Goal: Task Accomplishment & Management: Manage account settings

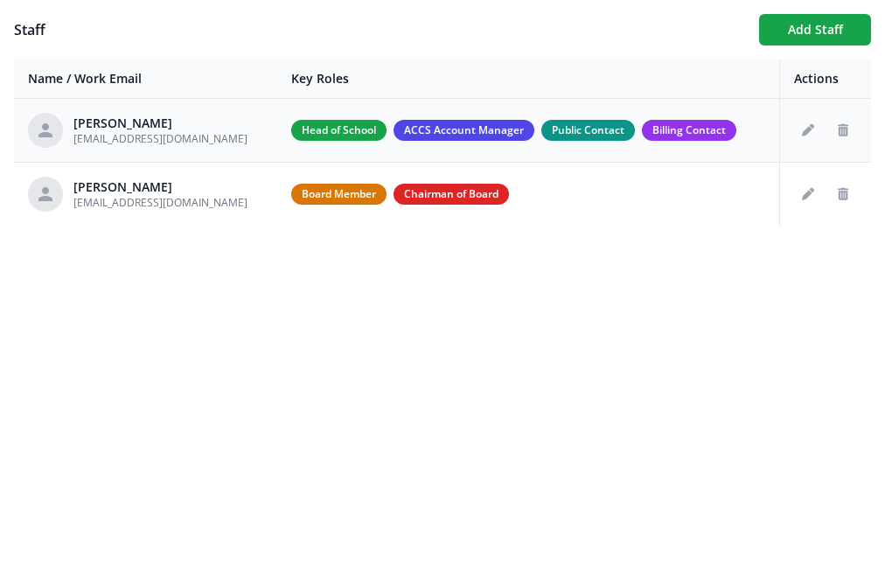
click at [227, 151] on td "Charissa Sethman headmaster@regentsclassical.com" at bounding box center [145, 131] width 263 height 64
click at [188, 123] on div "[PERSON_NAME]" at bounding box center [160, 123] width 174 height 17
click at [809, 131] on icon "Edit staff" at bounding box center [808, 130] width 12 height 12
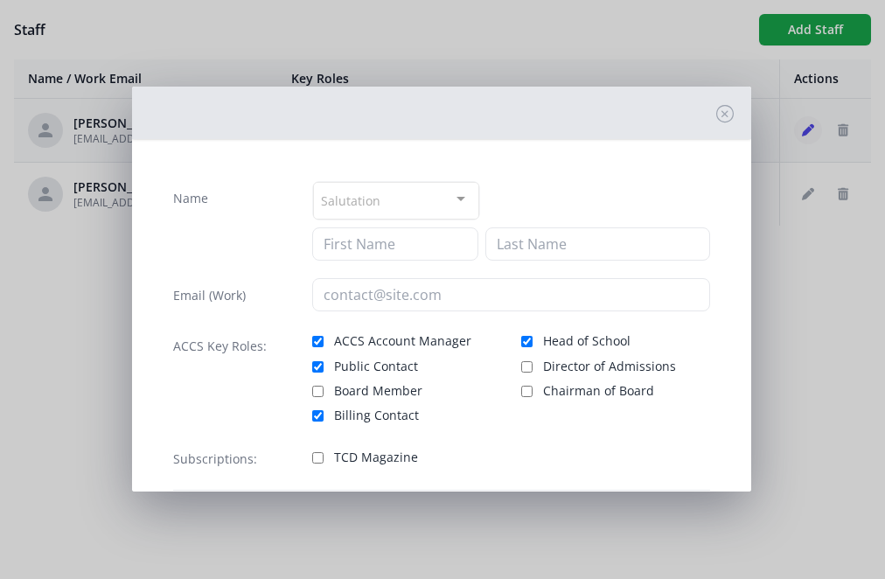
type input "Charissa"
type input "Sethman"
type input "[EMAIL_ADDRESS][DOMAIN_NAME]"
checkbox input "true"
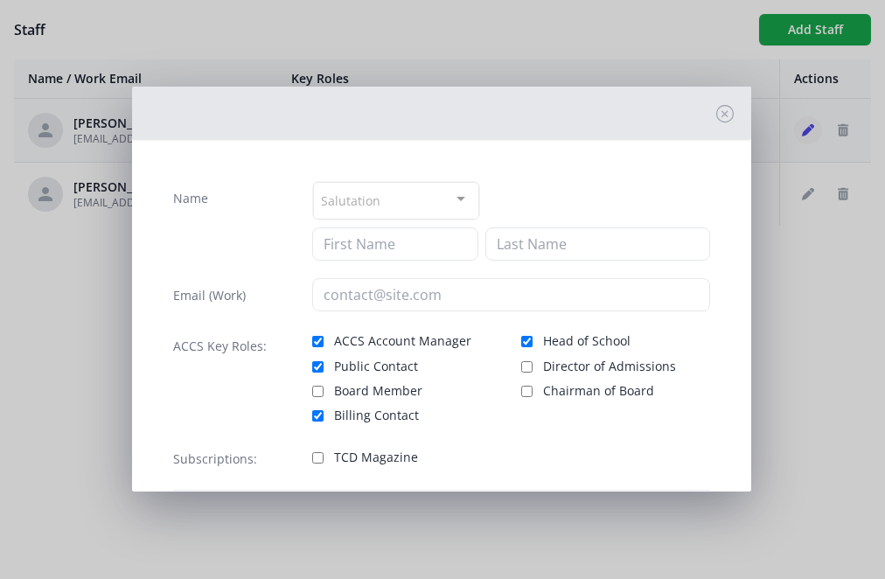
checkbox input "true"
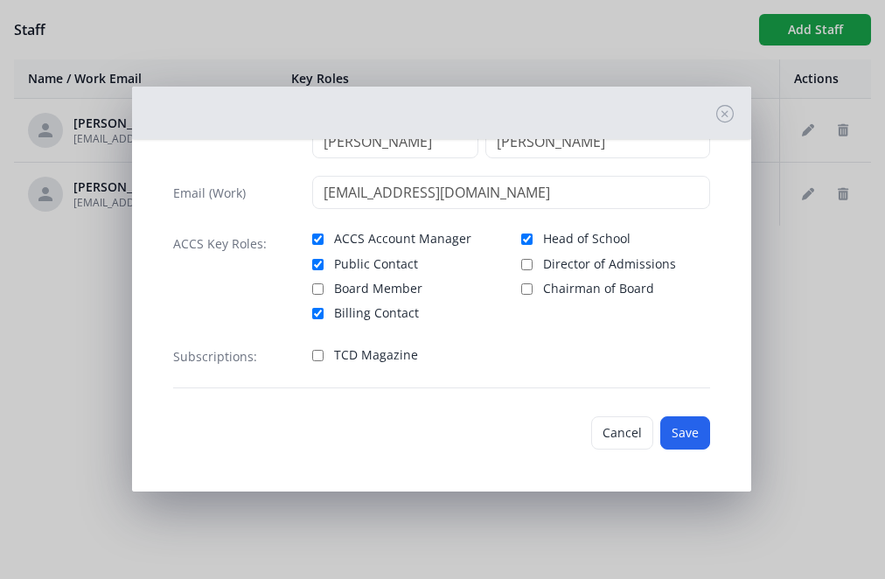
scroll to position [102, 0]
click at [729, 117] on icon at bounding box center [724, 113] width 17 height 17
